Goal: Information Seeking & Learning: Find specific page/section

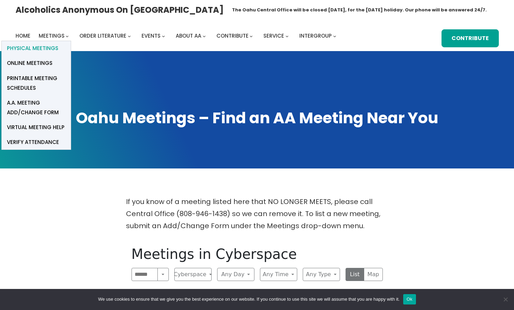
click at [41, 48] on span "Physical Meetings" at bounding box center [32, 49] width 51 height 10
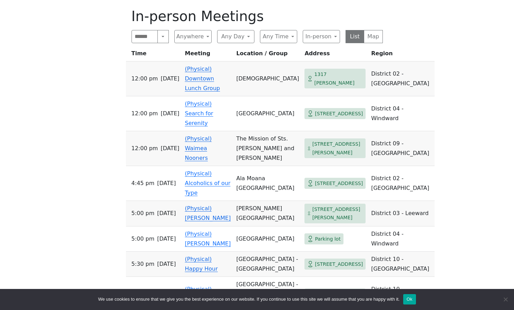
scroll to position [238, 0]
click at [213, 120] on link "(Physical) Search for Serenity" at bounding box center [199, 113] width 28 height 26
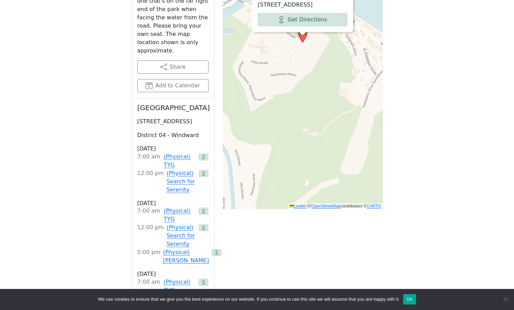
scroll to position [416, 0]
click at [169, 170] on link "(Physical) Search for Serenity" at bounding box center [180, 181] width 29 height 25
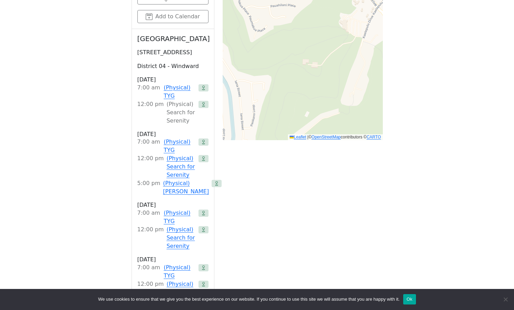
scroll to position [486, 0]
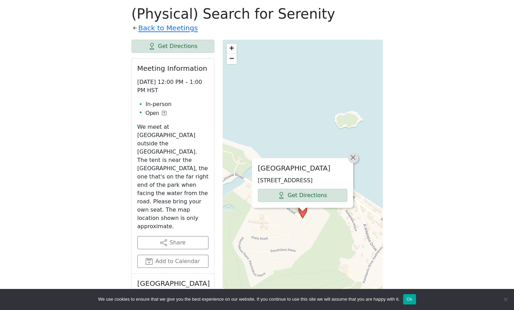
click at [354, 157] on span "×" at bounding box center [353, 157] width 7 height 8
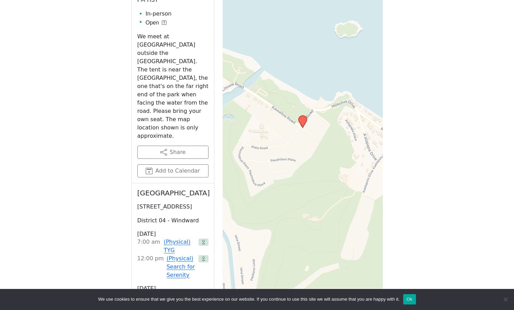
scroll to position [376, 0]
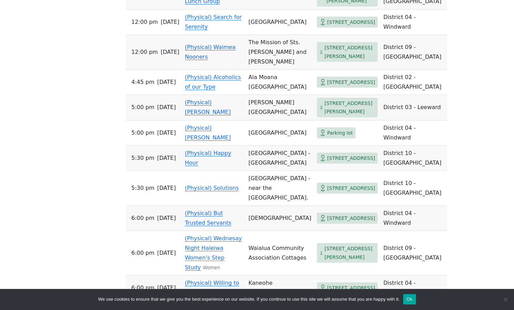
scroll to position [319, 0]
